Goal: Task Accomplishment & Management: Use online tool/utility

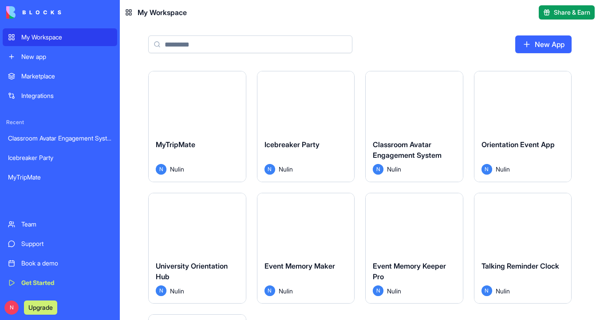
click at [199, 117] on div "Launch" at bounding box center [197, 101] width 97 height 61
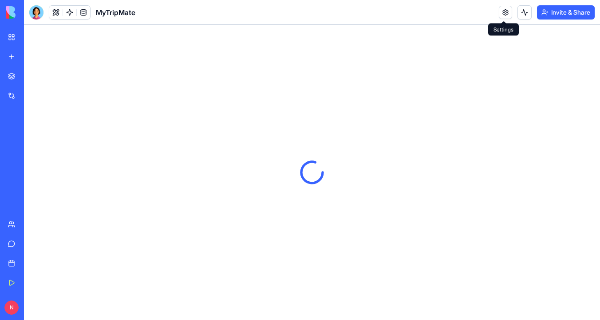
click at [502, 13] on link at bounding box center [505, 12] width 13 height 13
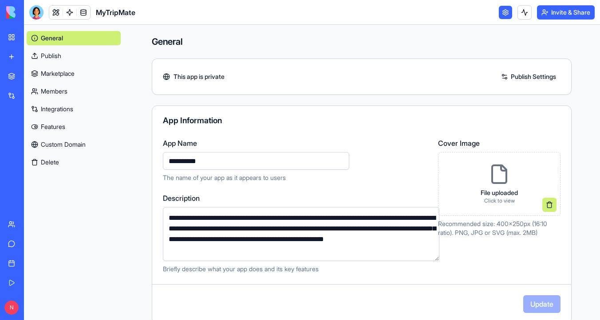
click at [502, 13] on link at bounding box center [505, 12] width 13 height 13
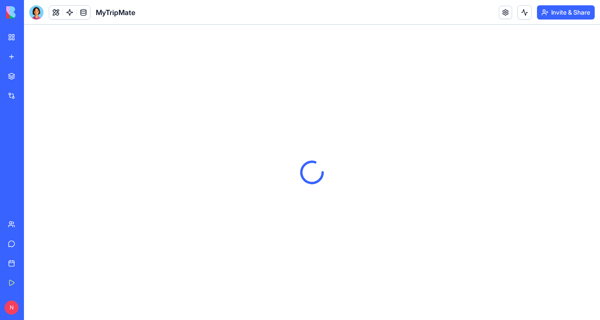
click at [575, 10] on button "Invite & Share" at bounding box center [566, 12] width 58 height 14
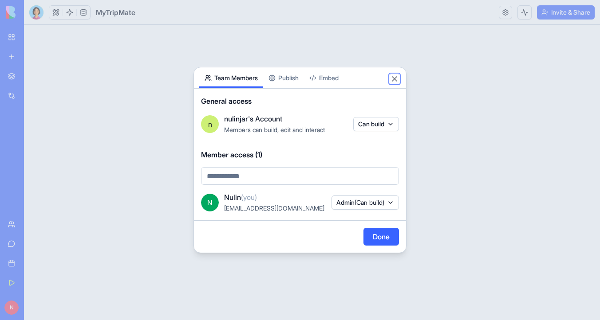
click at [395, 80] on button "Close" at bounding box center [394, 79] width 9 height 9
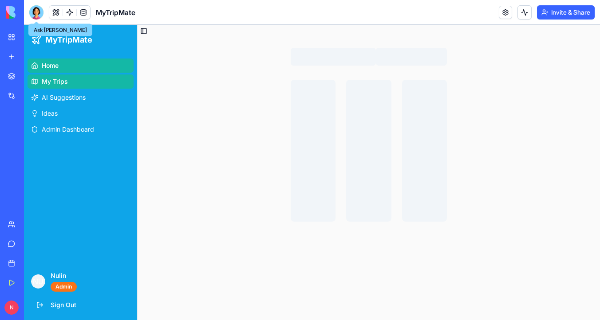
click at [32, 15] on div at bounding box center [36, 12] width 14 height 14
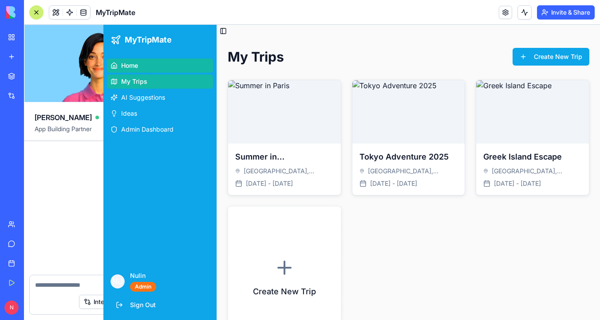
scroll to position [5305, 0]
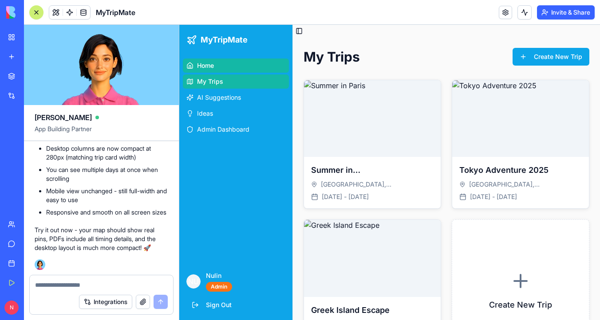
click at [37, 13] on div at bounding box center [36, 12] width 7 height 7
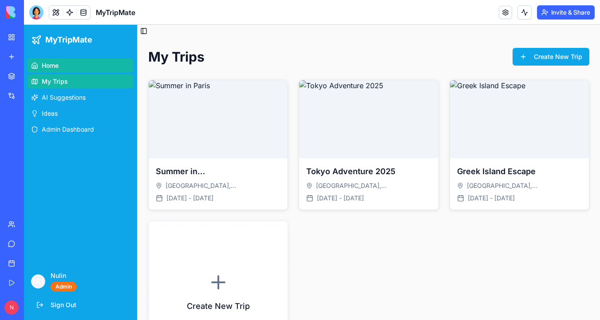
click at [13, 37] on link "My Workspace" at bounding box center [20, 37] width 35 height 18
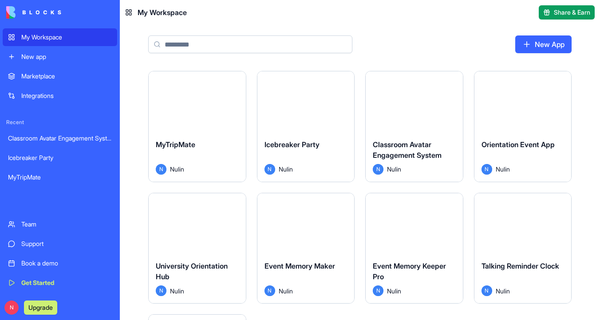
click at [301, 120] on div "Launch" at bounding box center [305, 101] width 97 height 61
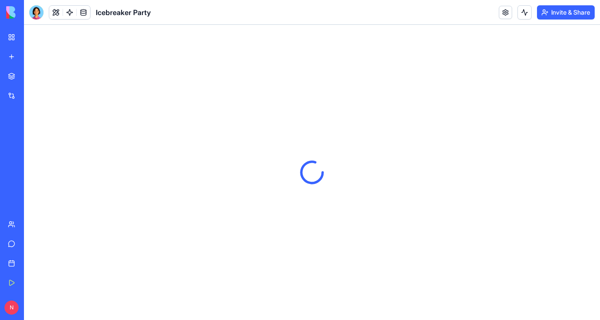
click at [557, 11] on button "Invite & Share" at bounding box center [566, 12] width 58 height 14
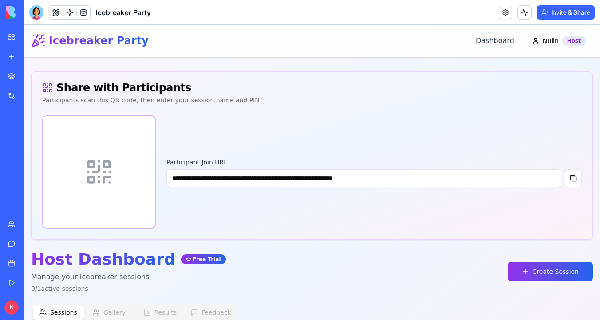
click at [33, 37] on div "My Workspace" at bounding box center [27, 37] width 12 height 9
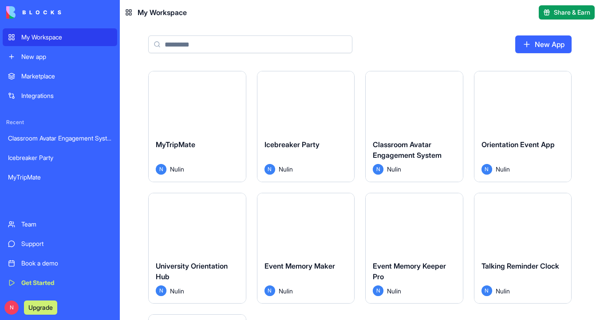
click at [401, 106] on button "Launch" at bounding box center [414, 102] width 67 height 18
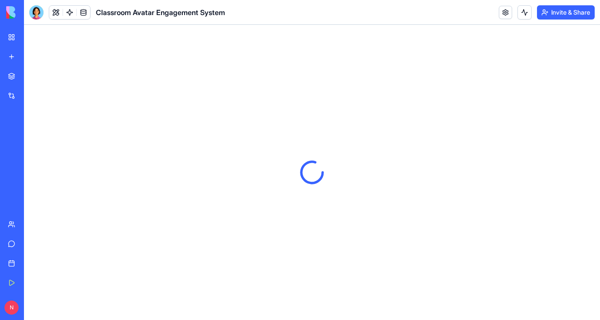
click at [562, 15] on button "Invite & Share" at bounding box center [566, 12] width 58 height 14
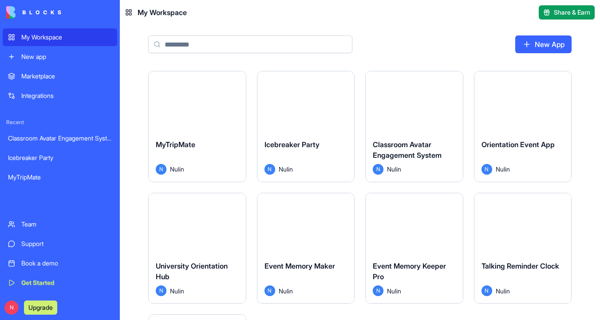
click at [529, 102] on button "Launch" at bounding box center [522, 102] width 67 height 18
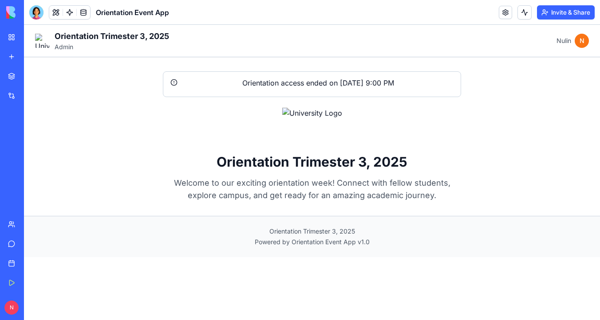
click at [574, 16] on button "Invite & Share" at bounding box center [566, 12] width 58 height 14
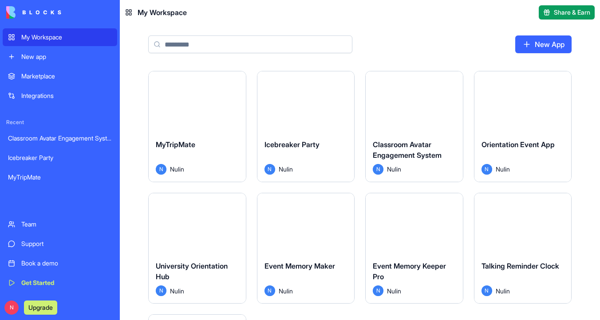
click at [190, 240] on div "Launch" at bounding box center [197, 223] width 97 height 61
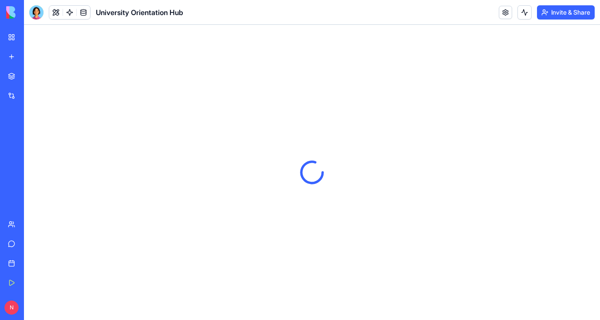
click at [557, 15] on button "Invite & Share" at bounding box center [566, 12] width 58 height 14
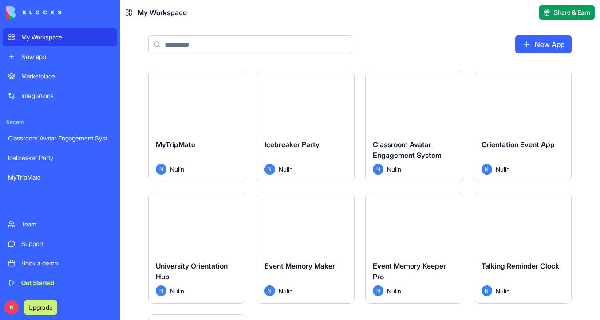
click at [320, 228] on button "Launch" at bounding box center [305, 224] width 67 height 18
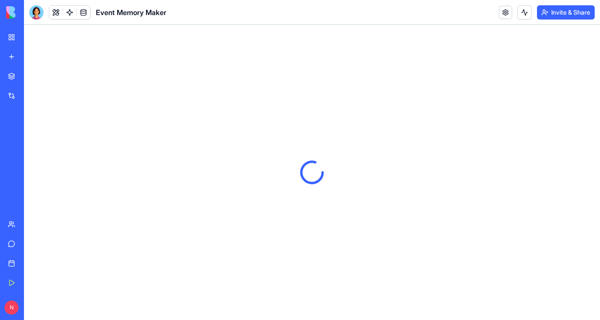
click at [552, 12] on button "Invite & Share" at bounding box center [566, 12] width 58 height 14
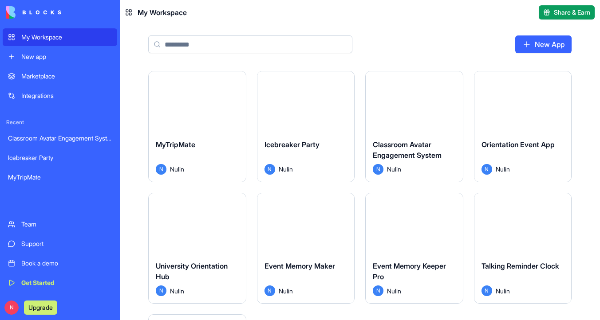
click at [451, 221] on div "Launch" at bounding box center [414, 223] width 97 height 61
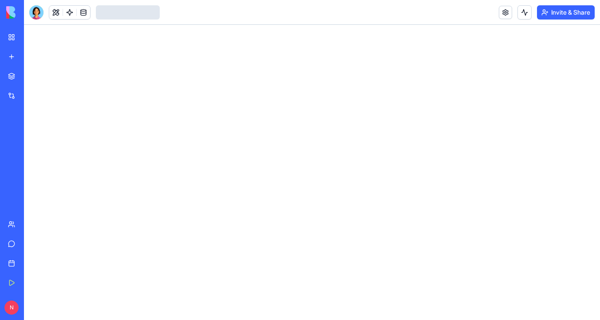
click at [560, 11] on button "Invite & Share" at bounding box center [566, 12] width 58 height 14
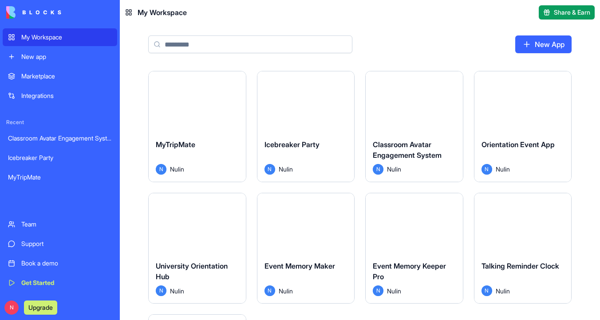
click at [527, 228] on button "Launch" at bounding box center [522, 224] width 67 height 18
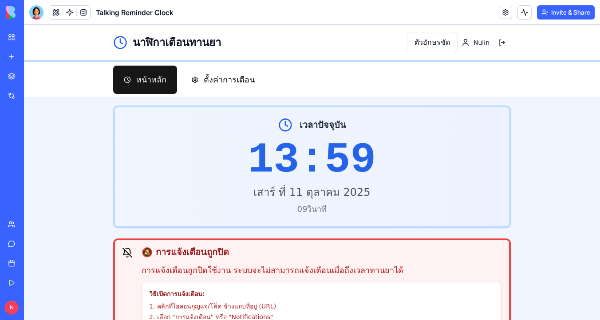
click at [561, 11] on button "Invite & Share" at bounding box center [566, 12] width 58 height 14
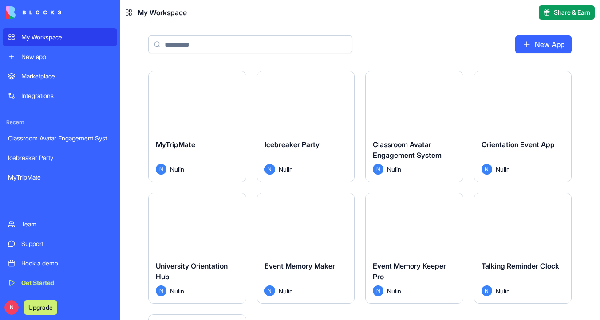
click at [306, 223] on button "Launch" at bounding box center [305, 224] width 67 height 18
click at [201, 231] on button "Launch" at bounding box center [197, 224] width 67 height 18
click at [218, 102] on button "Launch" at bounding box center [197, 102] width 67 height 18
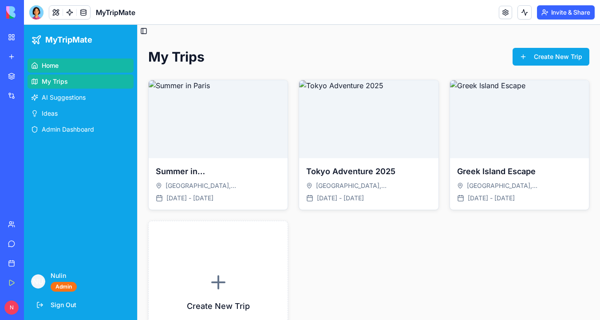
click at [47, 68] on span "Home" at bounding box center [50, 65] width 17 height 9
click at [68, 39] on span "MyTripMate" at bounding box center [68, 40] width 47 height 12
click at [124, 8] on span "MyTripMate" at bounding box center [115, 12] width 39 height 11
click at [224, 109] on img at bounding box center [218, 119] width 139 height 78
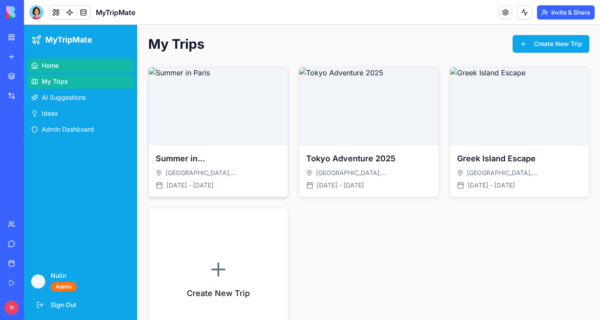
scroll to position [9, 0]
